Goal: Find specific page/section: Find specific page/section

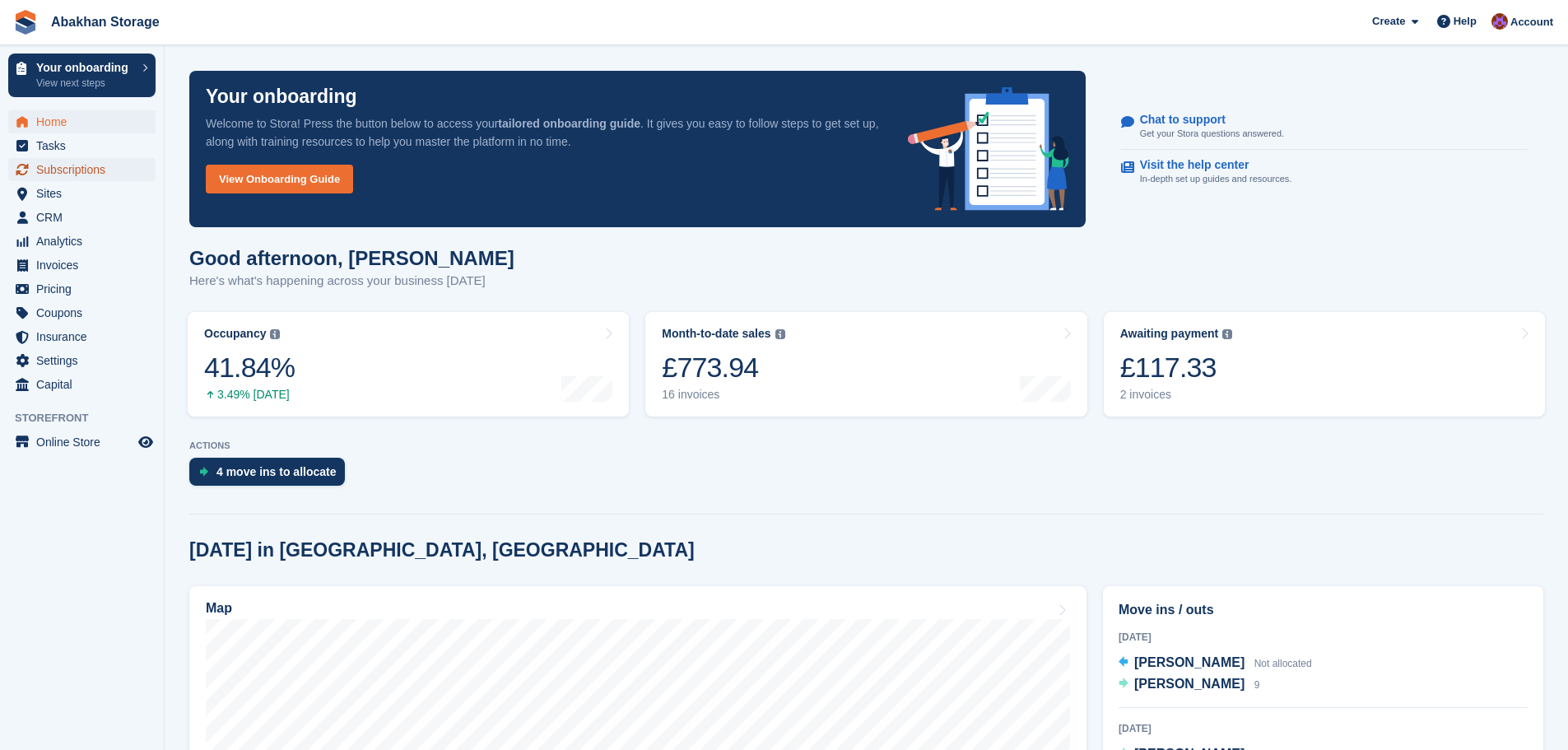
click at [53, 174] on span "Subscriptions" at bounding box center [86, 169] width 99 height 23
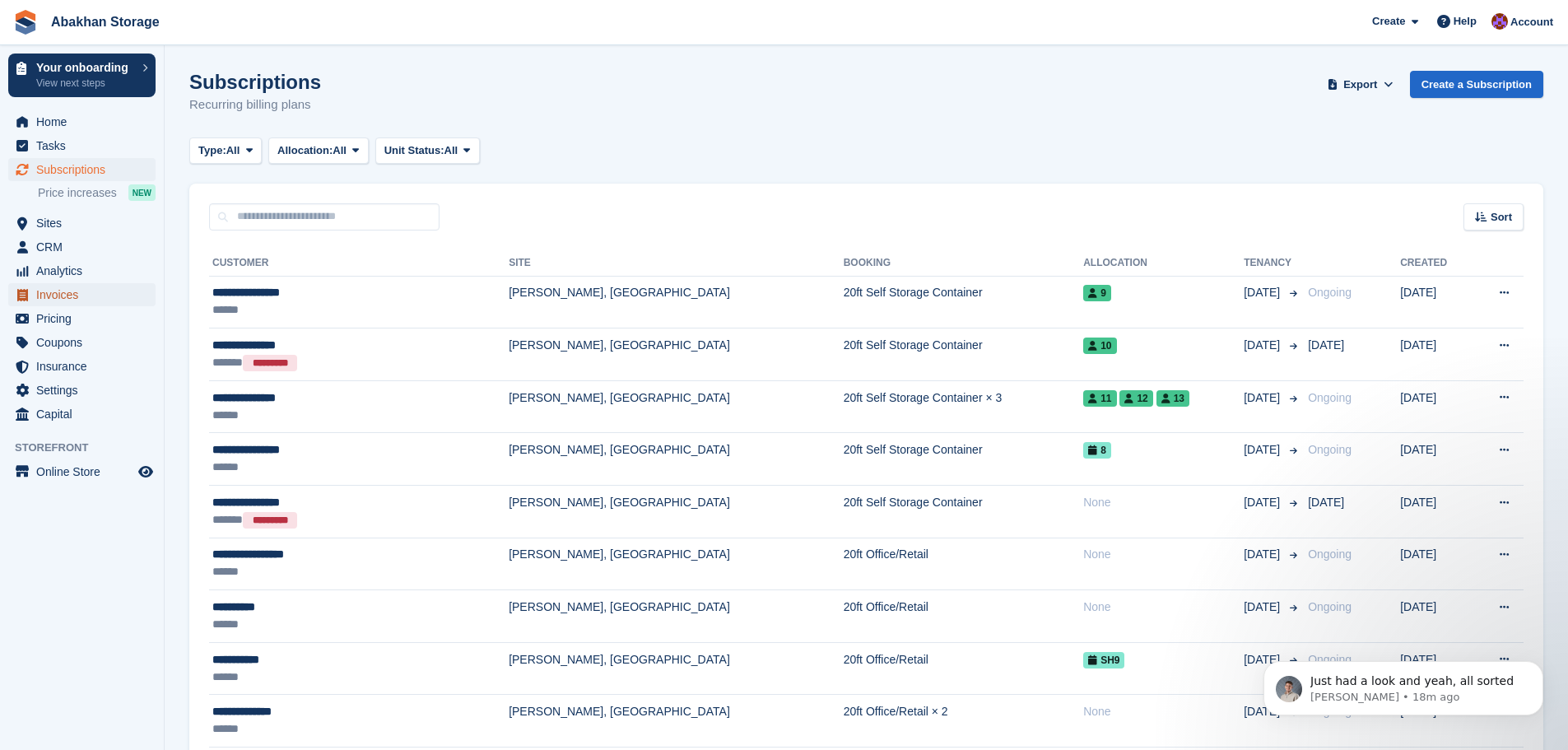
click at [69, 293] on span "Invoices" at bounding box center [86, 294] width 99 height 23
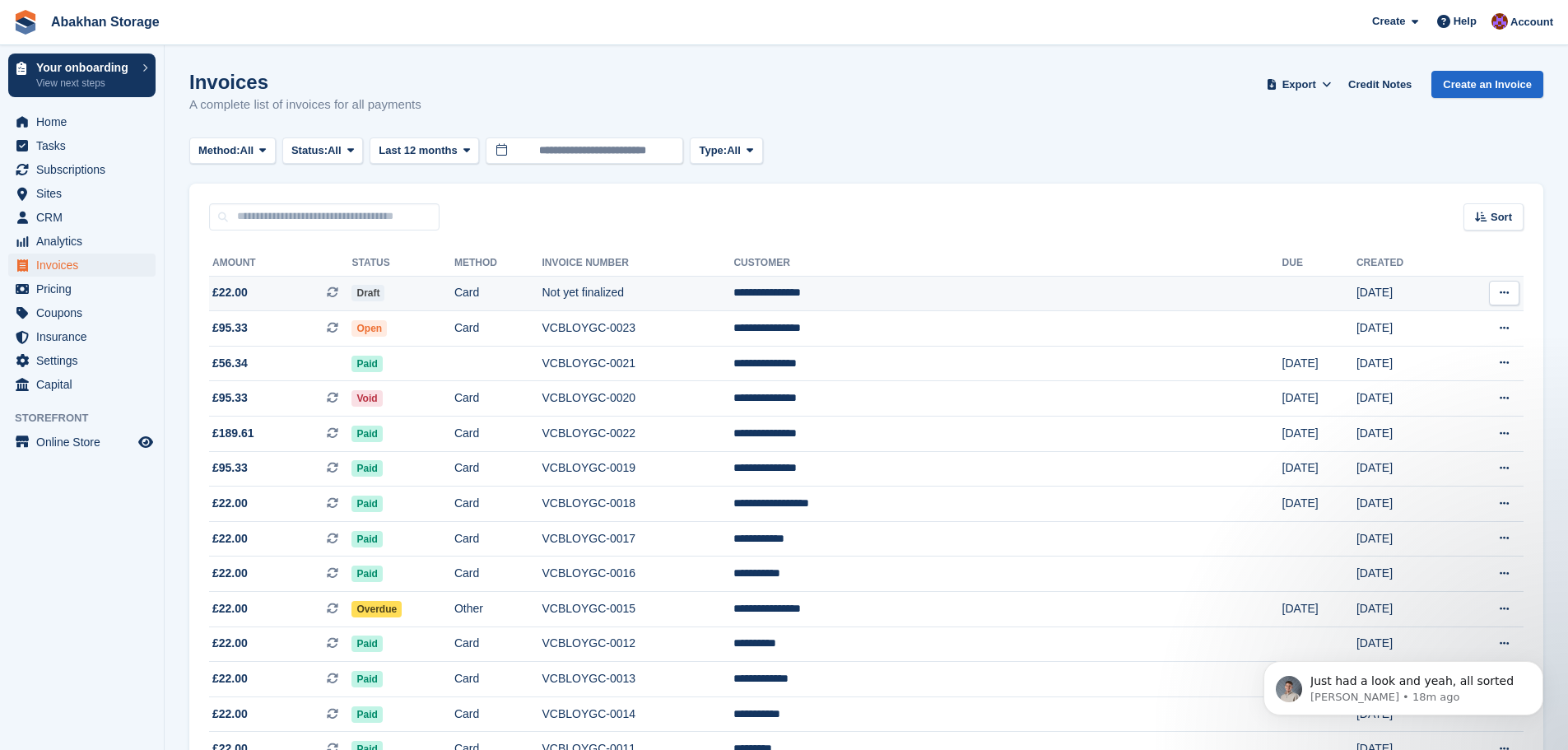
click at [1041, 295] on td "**********" at bounding box center [1008, 294] width 549 height 36
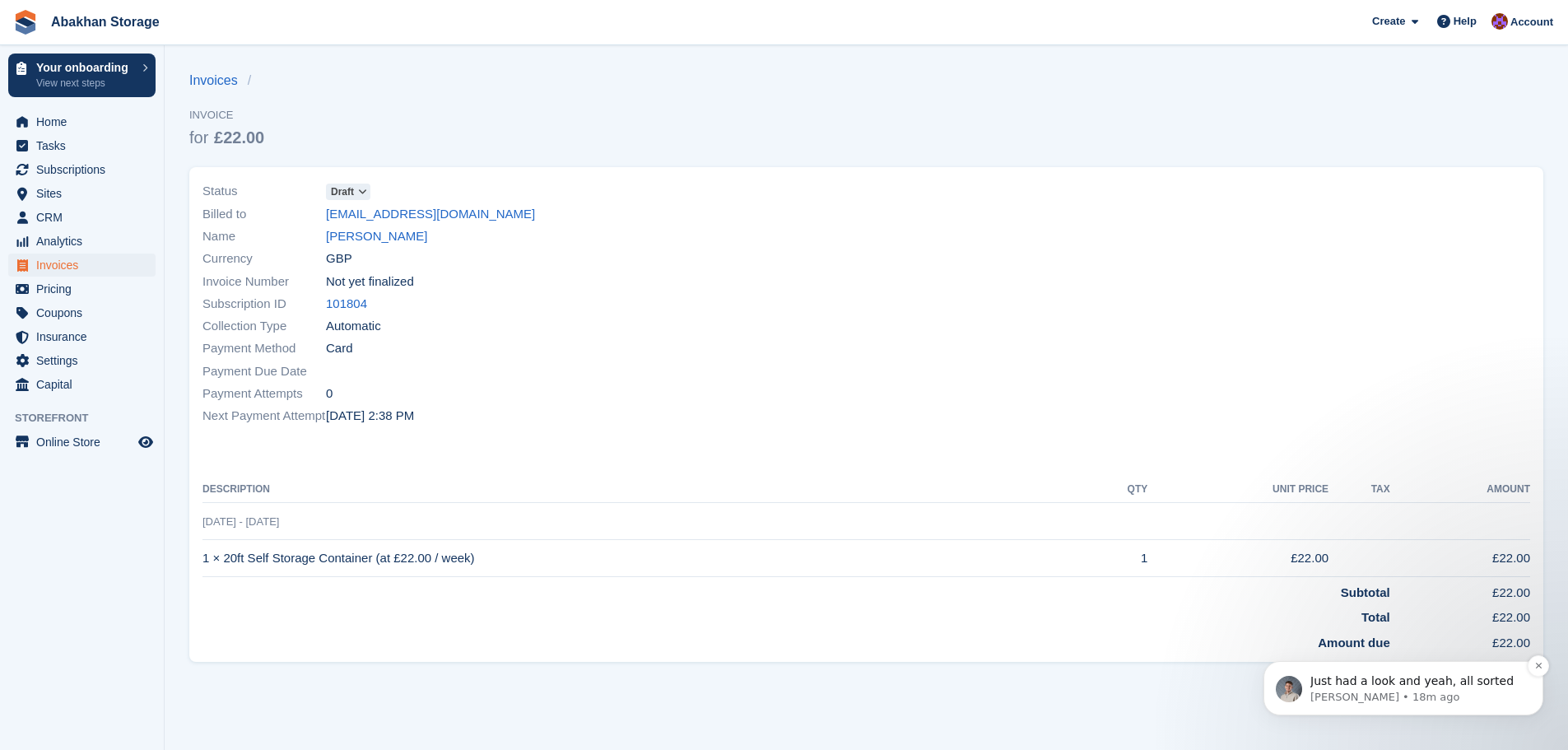
click at [1398, 695] on p "[PERSON_NAME] • 18m ago" at bounding box center [1417, 696] width 212 height 14
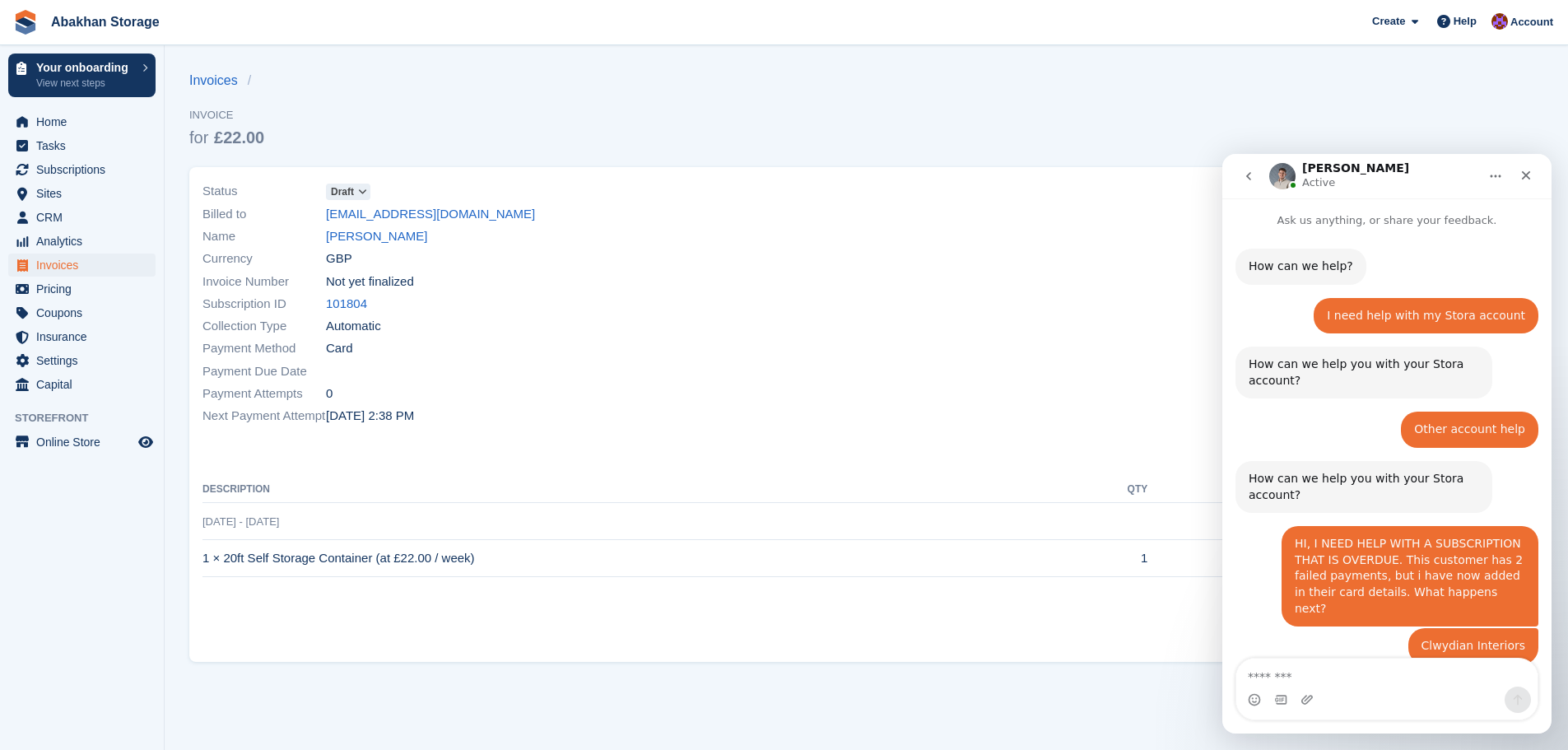
scroll to position [49, 0]
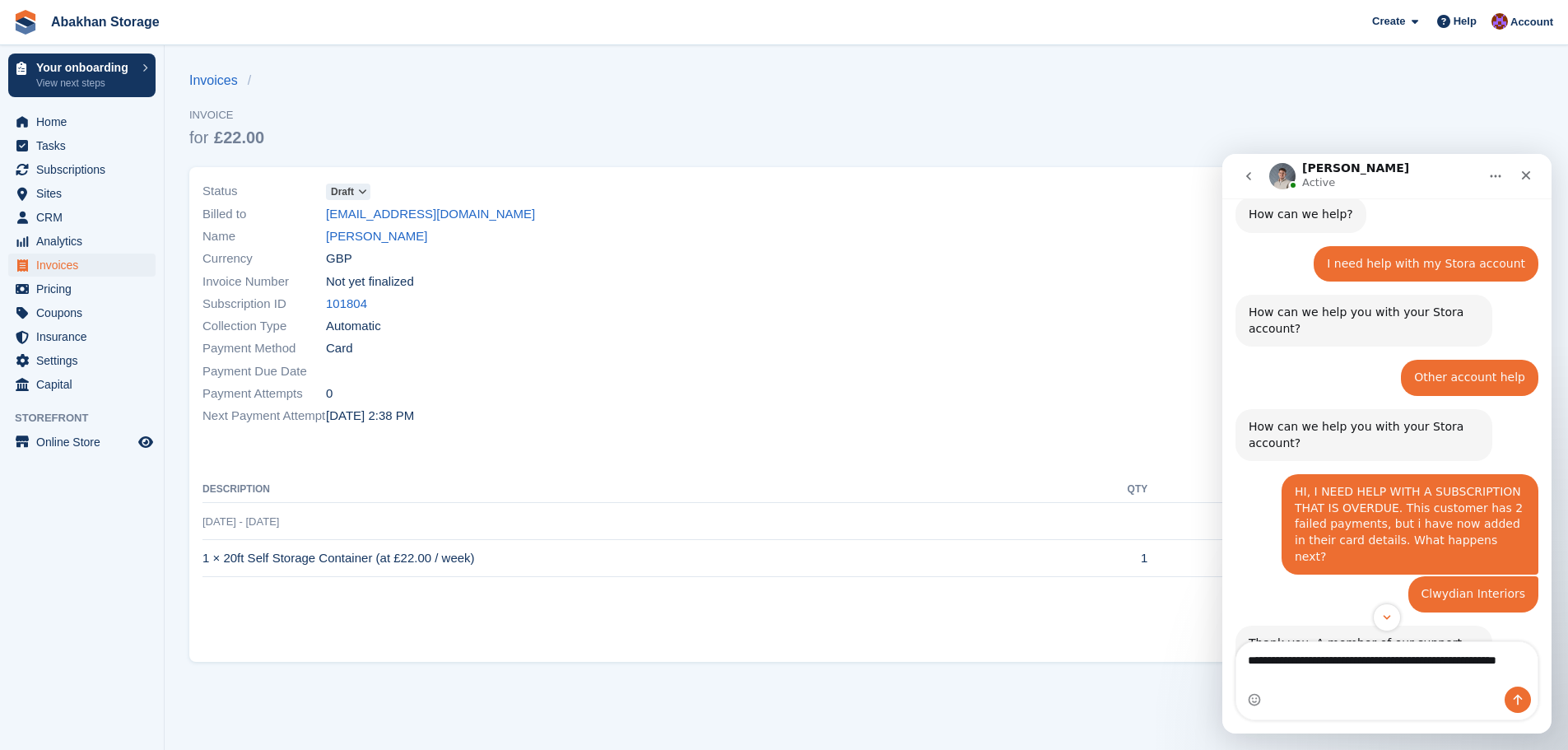
type textarea "**********"
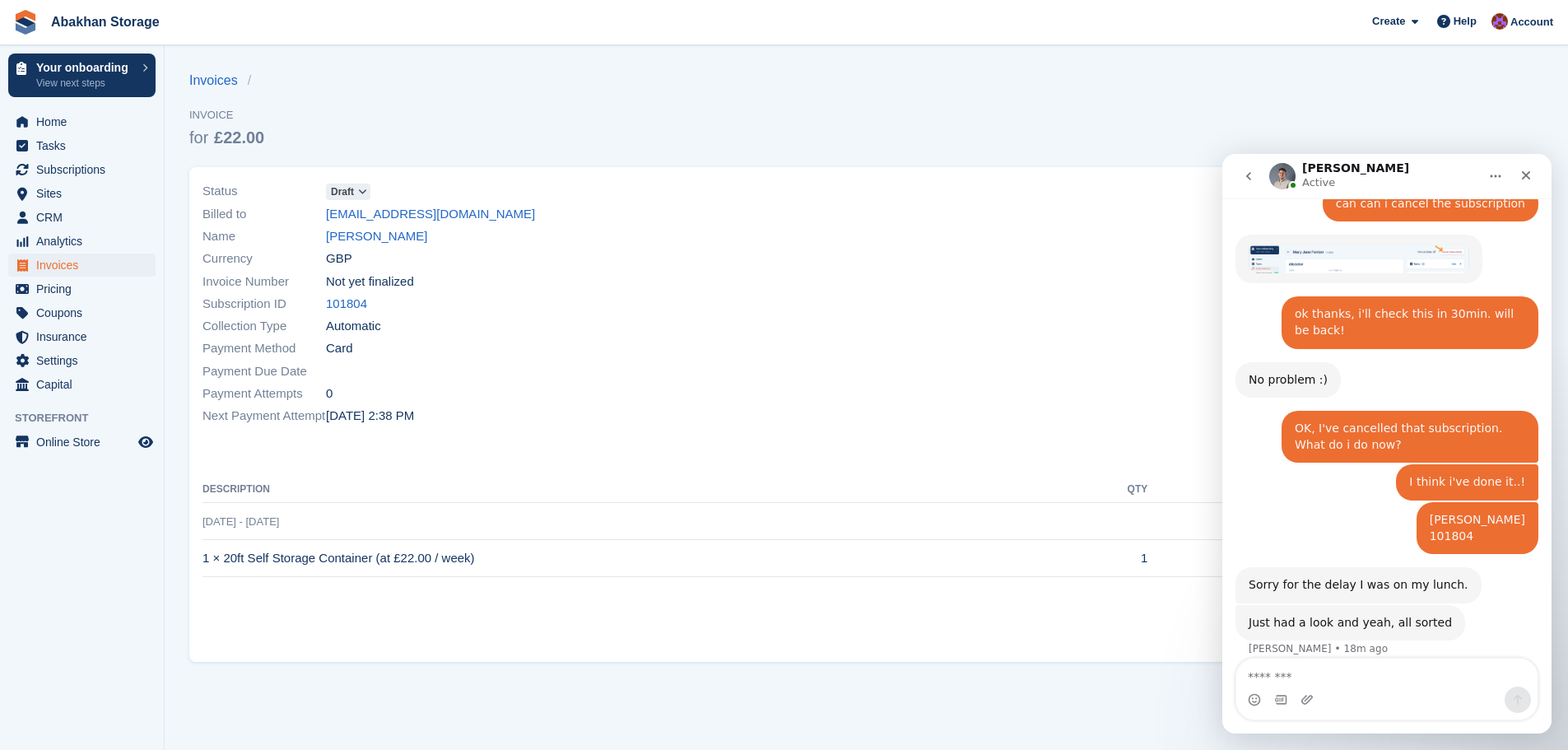
scroll to position [1978, 0]
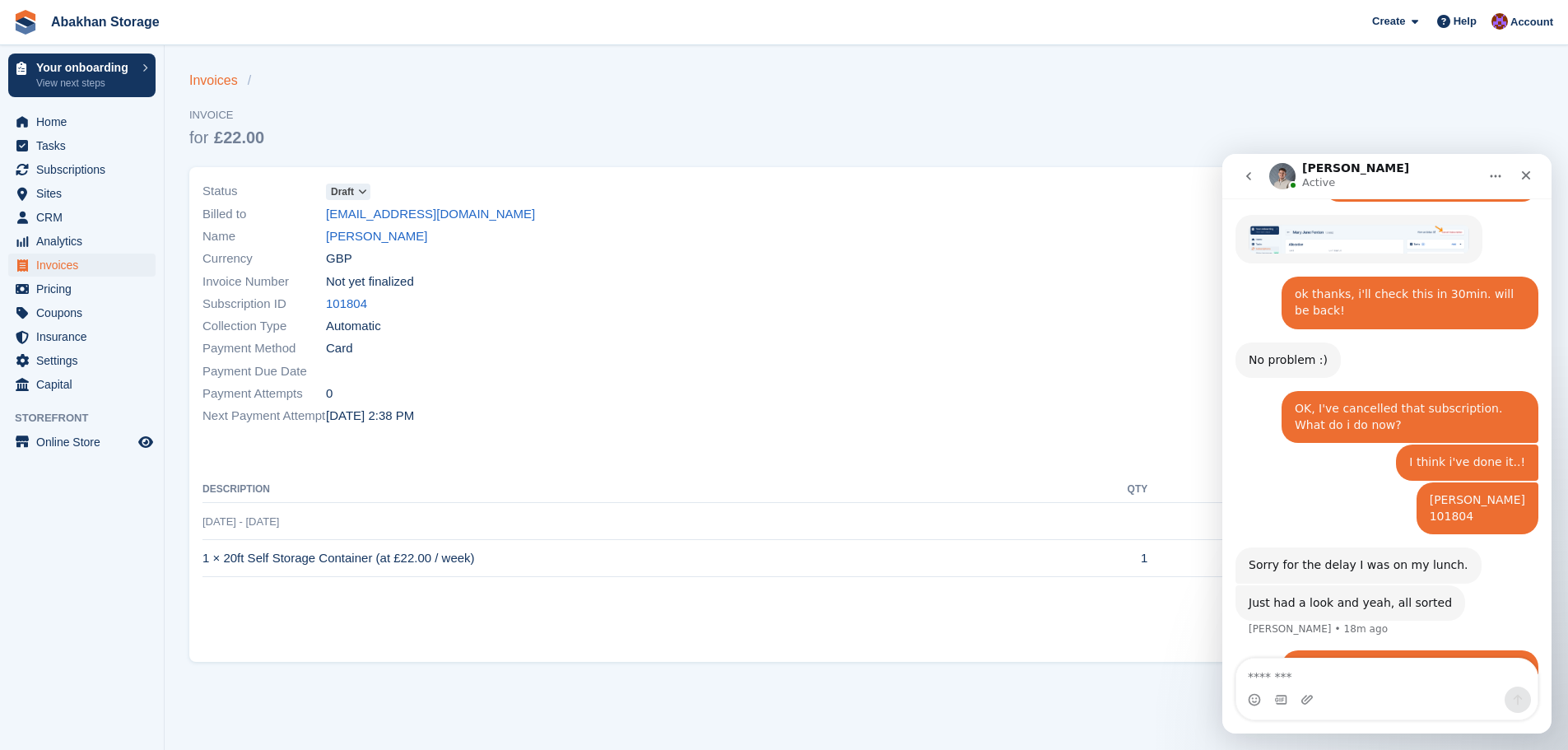
click at [238, 83] on link "Invoices" at bounding box center [218, 80] width 59 height 20
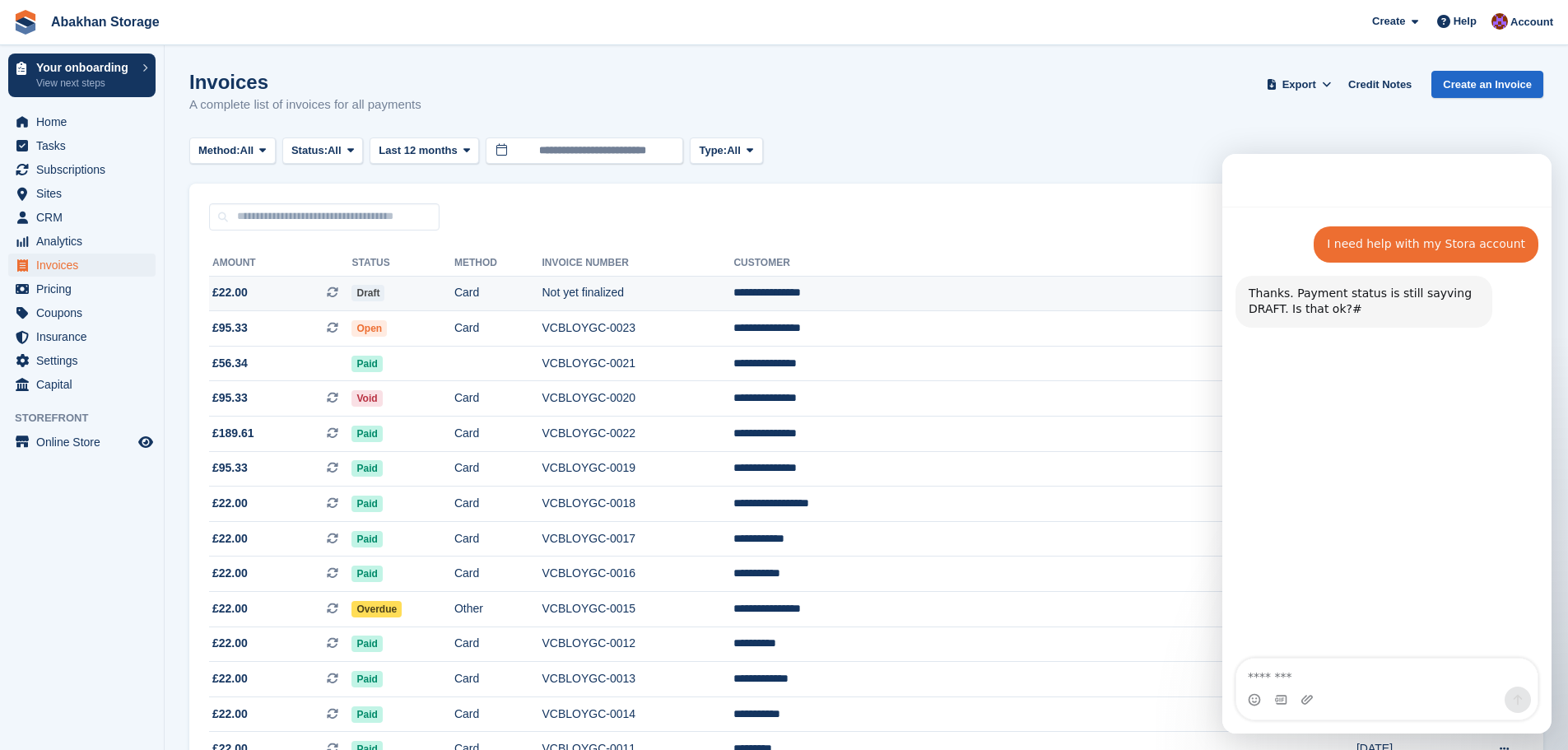
click at [725, 289] on td "Not yet finalized" at bounding box center [639, 294] width 192 height 36
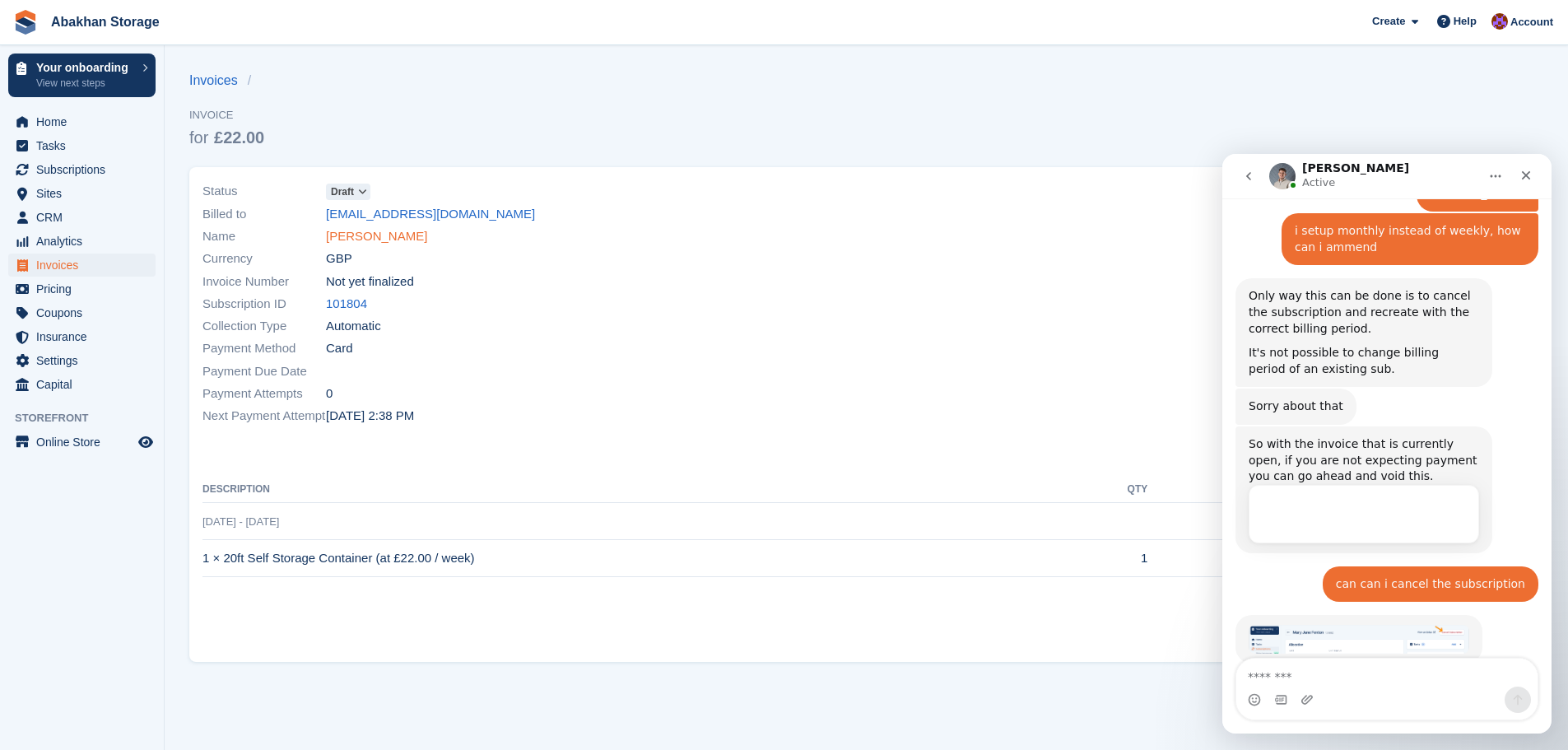
scroll to position [1819, 0]
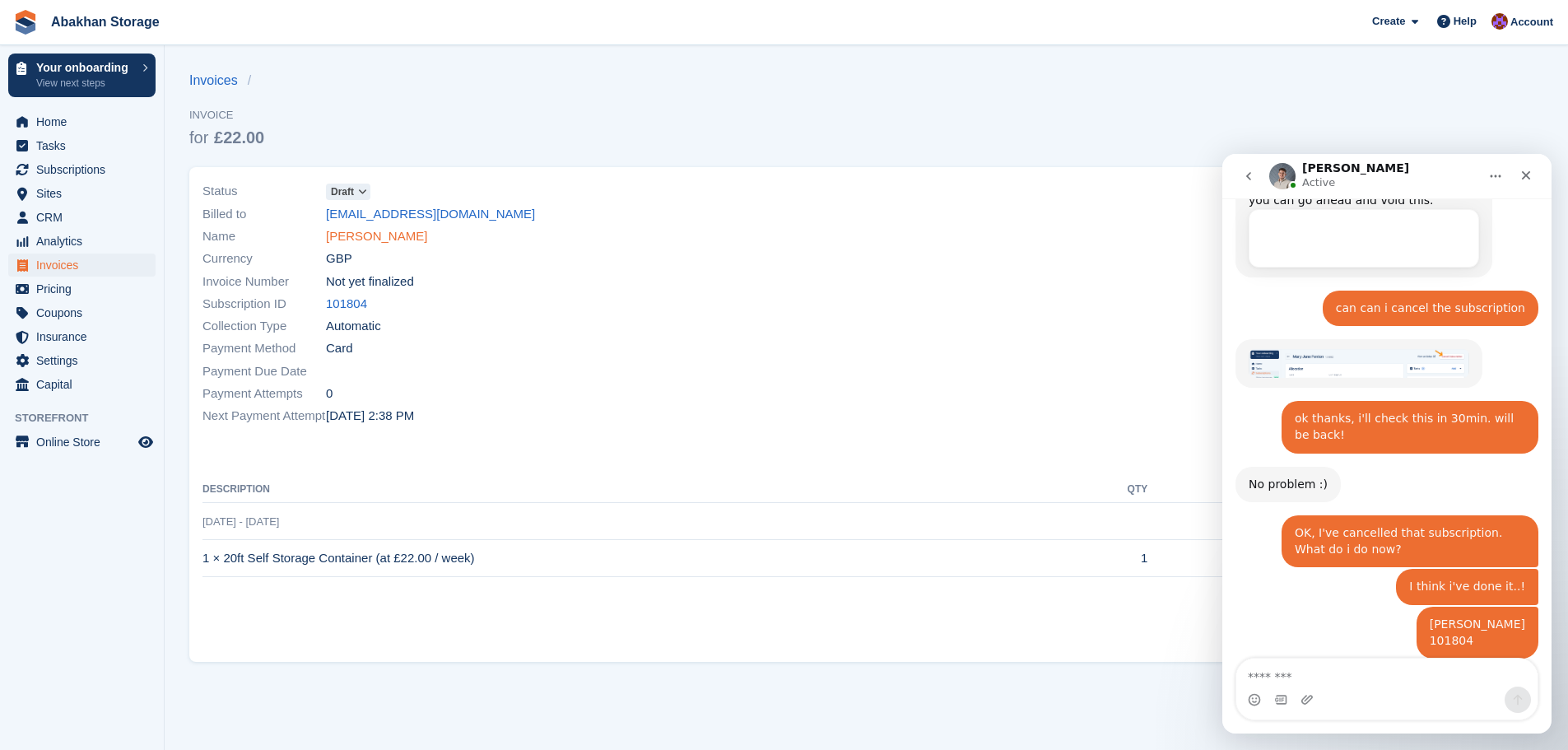
click at [370, 236] on link "[PERSON_NAME]" at bounding box center [376, 237] width 101 height 19
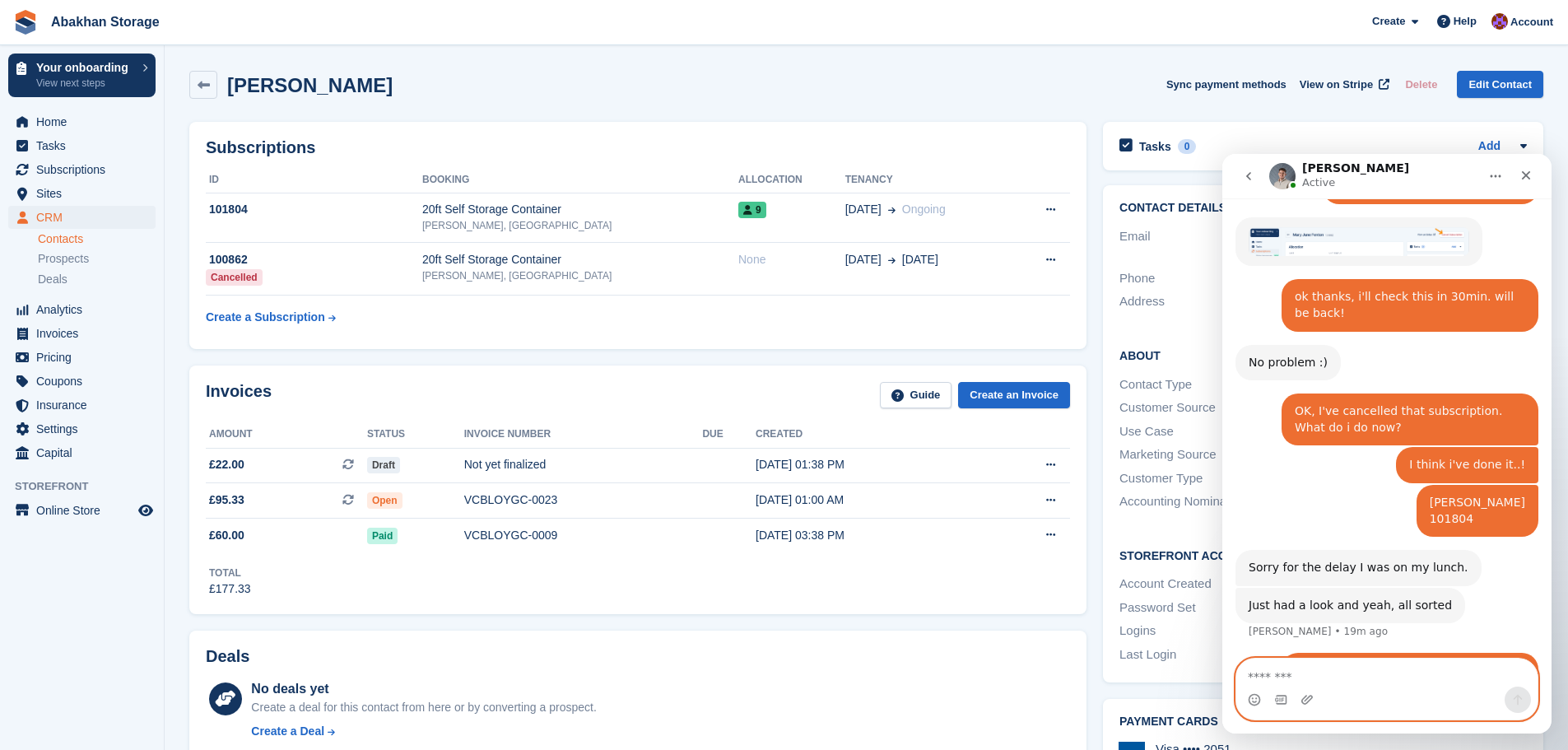
scroll to position [2122, 0]
